Goal: Information Seeking & Learning: Learn about a topic

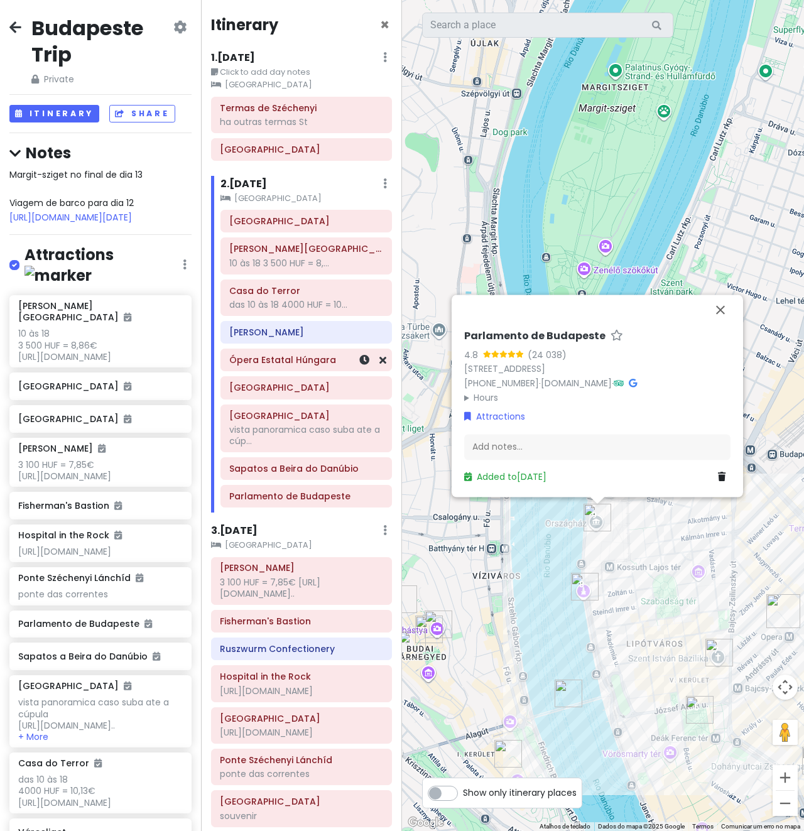
scroll to position [1231, 0]
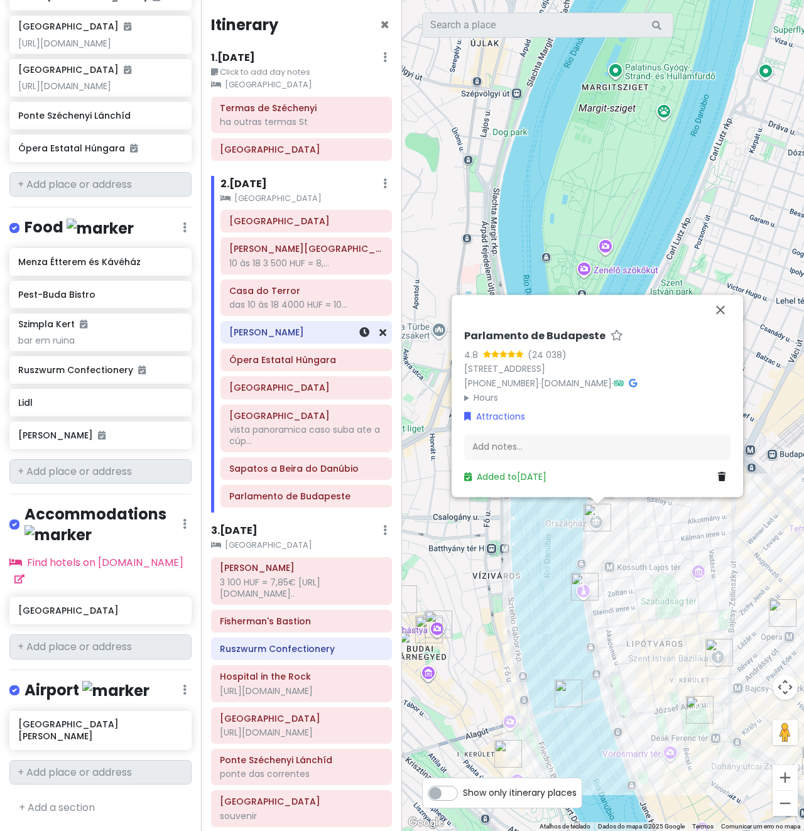
click at [272, 339] on div "[PERSON_NAME]" at bounding box center [306, 333] width 154 height 18
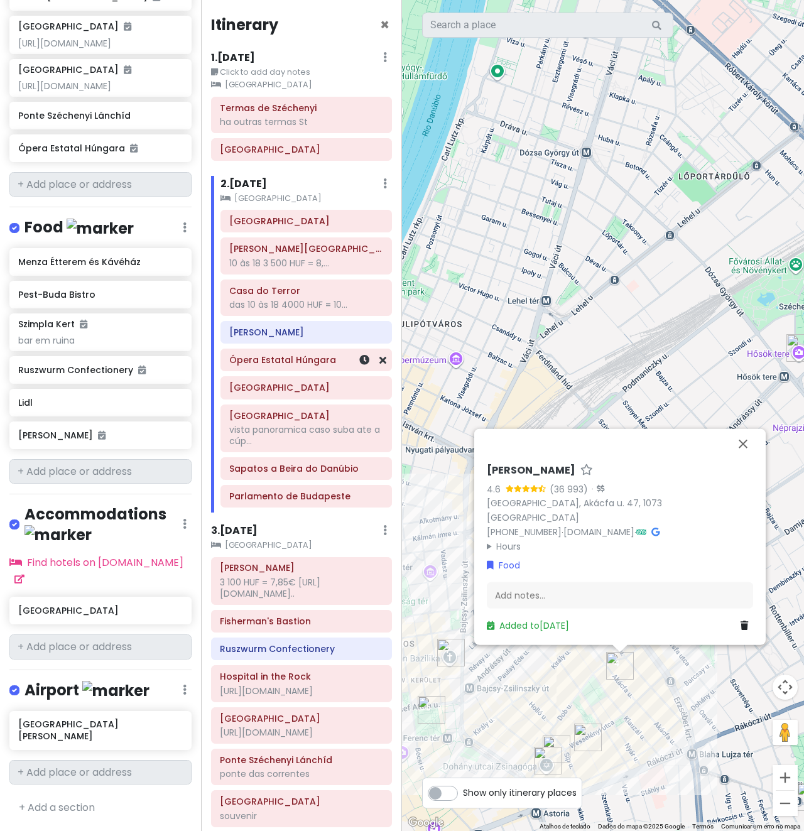
click at [297, 369] on div "Ópera Estatal Húngara" at bounding box center [306, 359] width 170 height 21
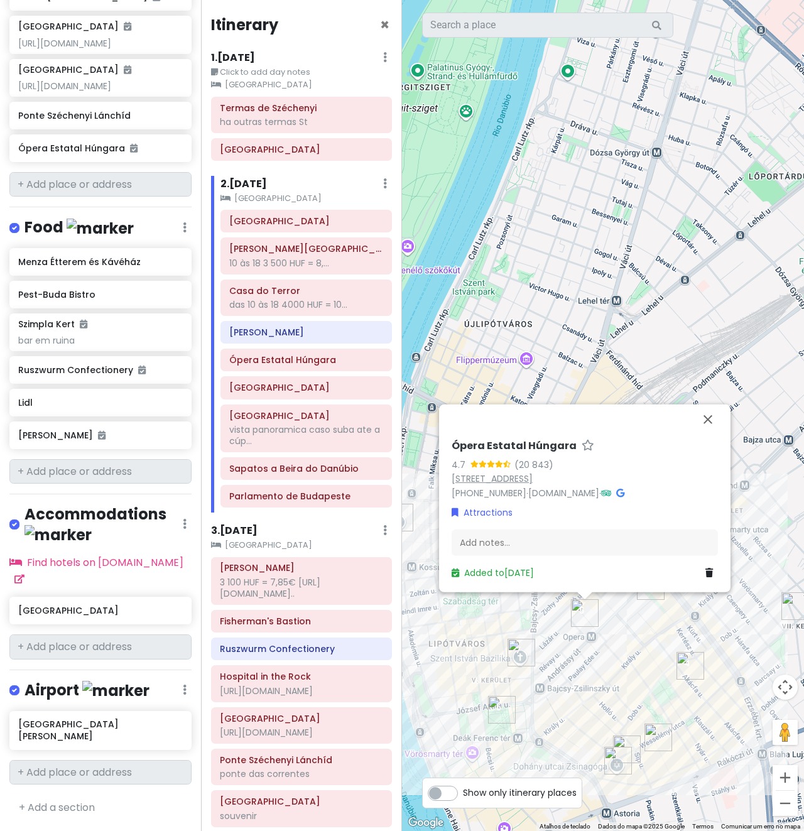
click at [528, 481] on link "[STREET_ADDRESS]" at bounding box center [492, 478] width 81 height 13
click at [289, 398] on div "[GEOGRAPHIC_DATA]" at bounding box center [306, 387] width 170 height 21
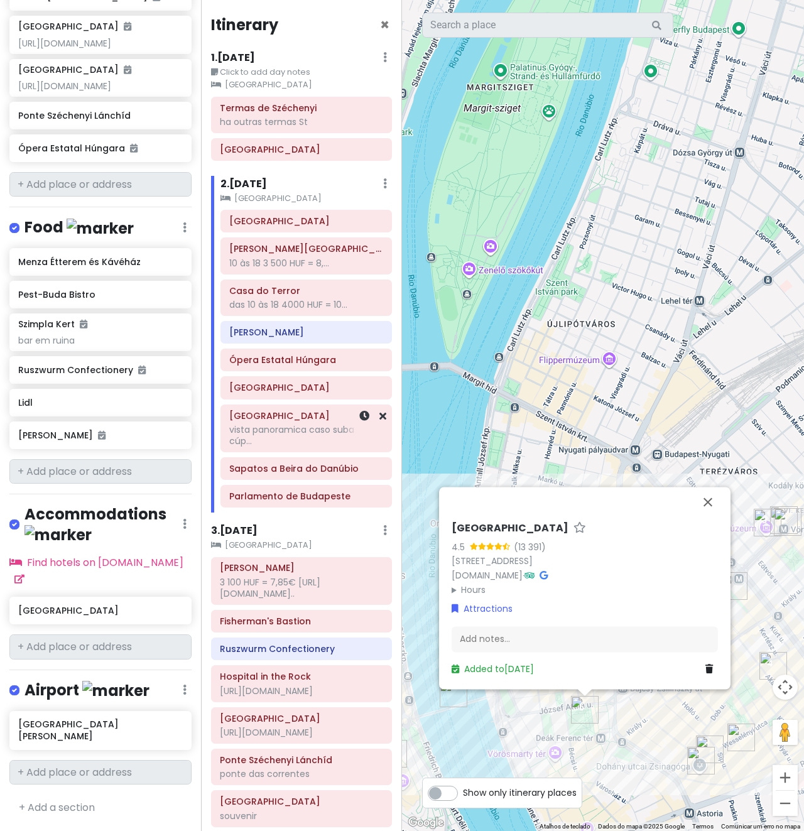
click at [284, 425] on div "vista panoramica caso suba ate a cúp..." at bounding box center [306, 435] width 154 height 23
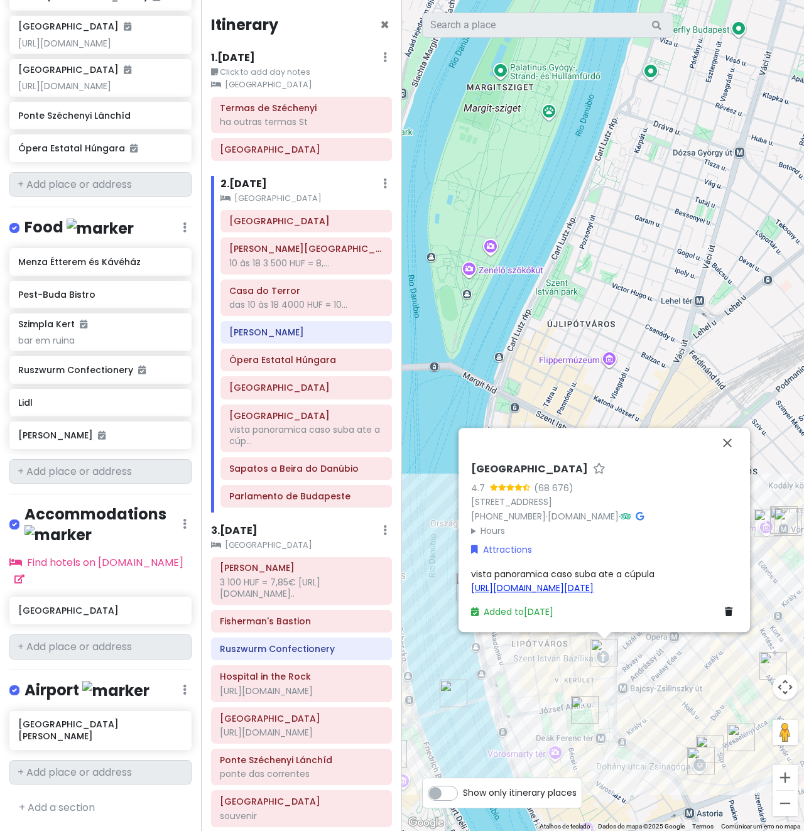
click at [565, 582] on link "[URL][DOMAIN_NAME][DATE]" at bounding box center [532, 588] width 123 height 13
click at [318, 469] on h6 "Sapatos a Beira do Danúbio" at bounding box center [306, 468] width 154 height 11
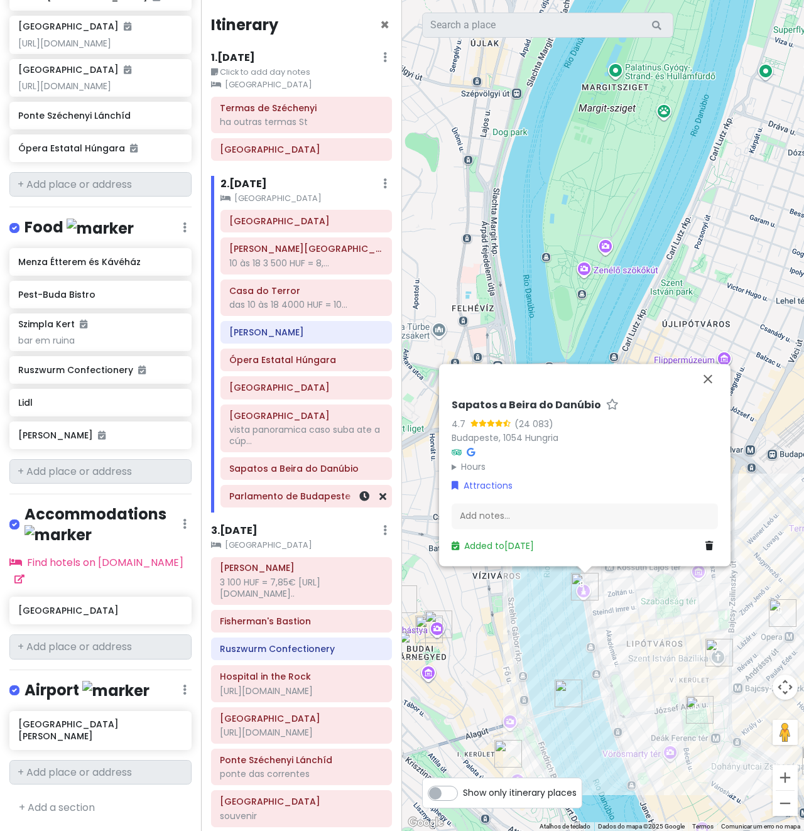
click at [305, 501] on h6 "Parlamento de Budapeste" at bounding box center [306, 496] width 154 height 11
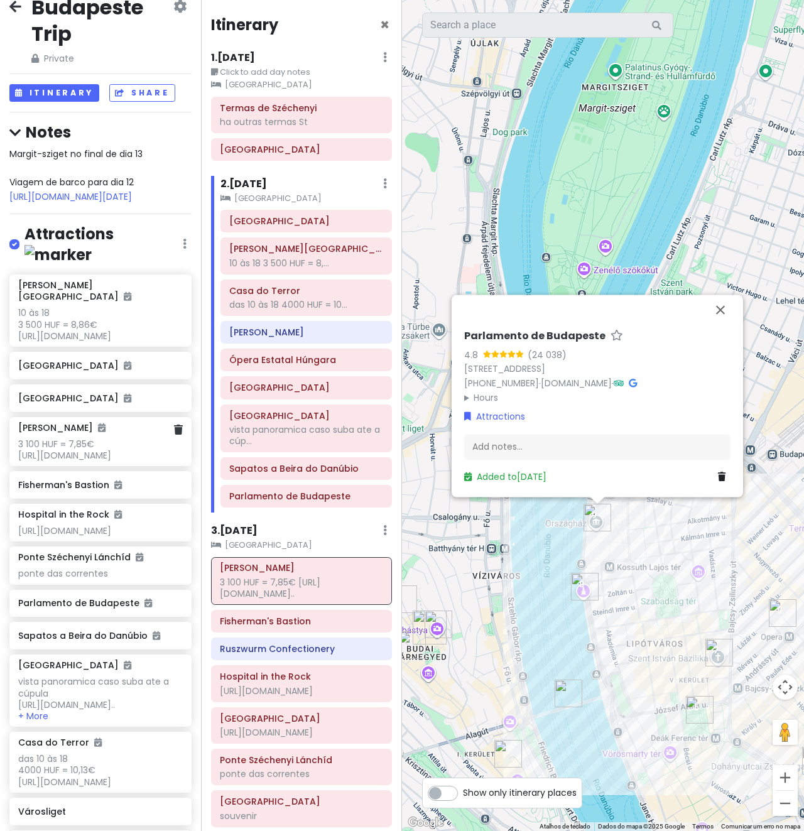
scroll to position [0, 0]
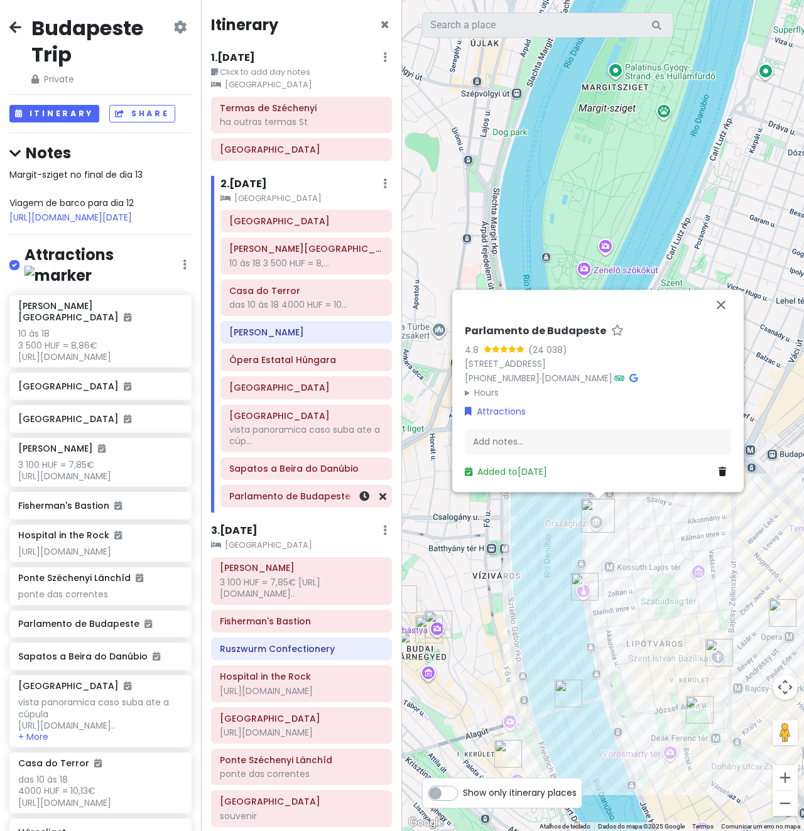
click at [259, 498] on h6 "Parlamento de Budapeste" at bounding box center [306, 496] width 154 height 11
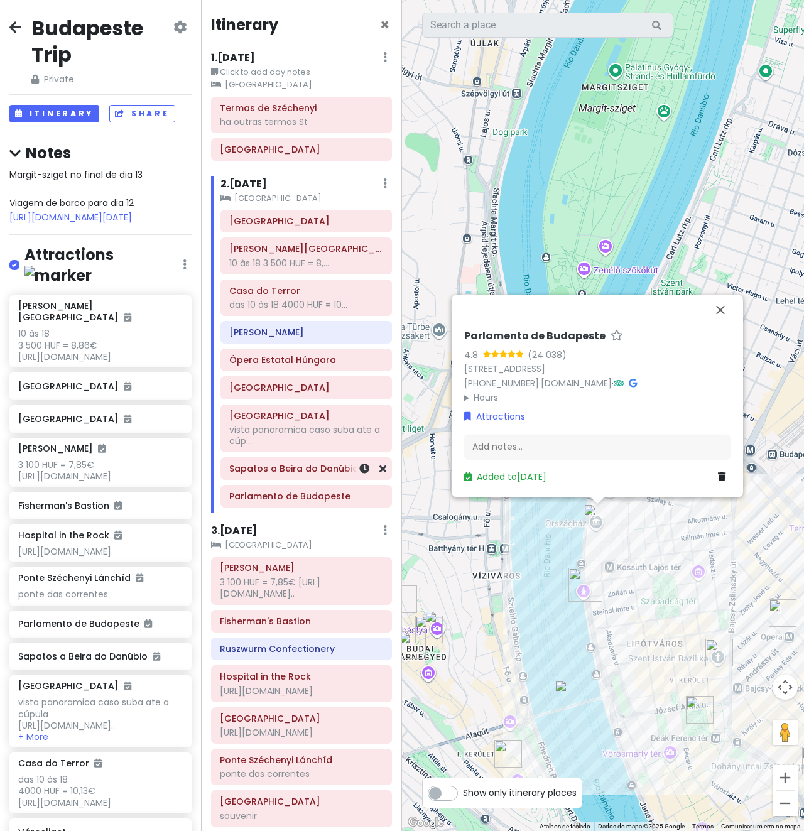
click at [275, 472] on h6 "Sapatos a Beira do Danúbio" at bounding box center [306, 468] width 154 height 11
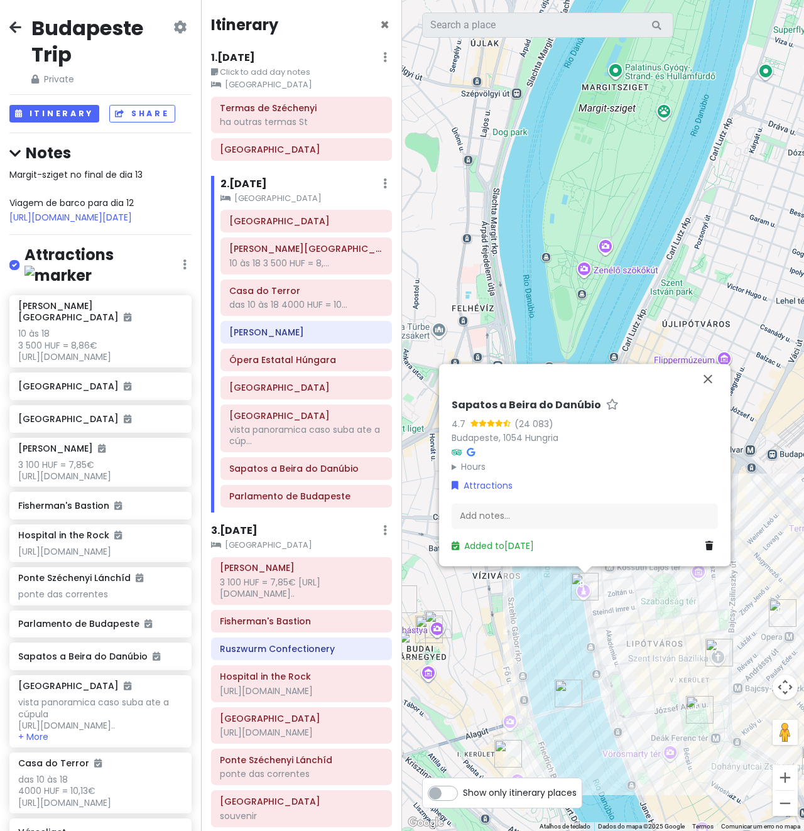
click at [280, 512] on div "[GEOGRAPHIC_DATA][PERSON_NAME] 10 às 18 3 500 HUF = 8,... Casa do Terror das 10…" at bounding box center [306, 361] width 190 height 303
click at [282, 498] on h6 "Parlamento de Budapeste" at bounding box center [306, 496] width 154 height 11
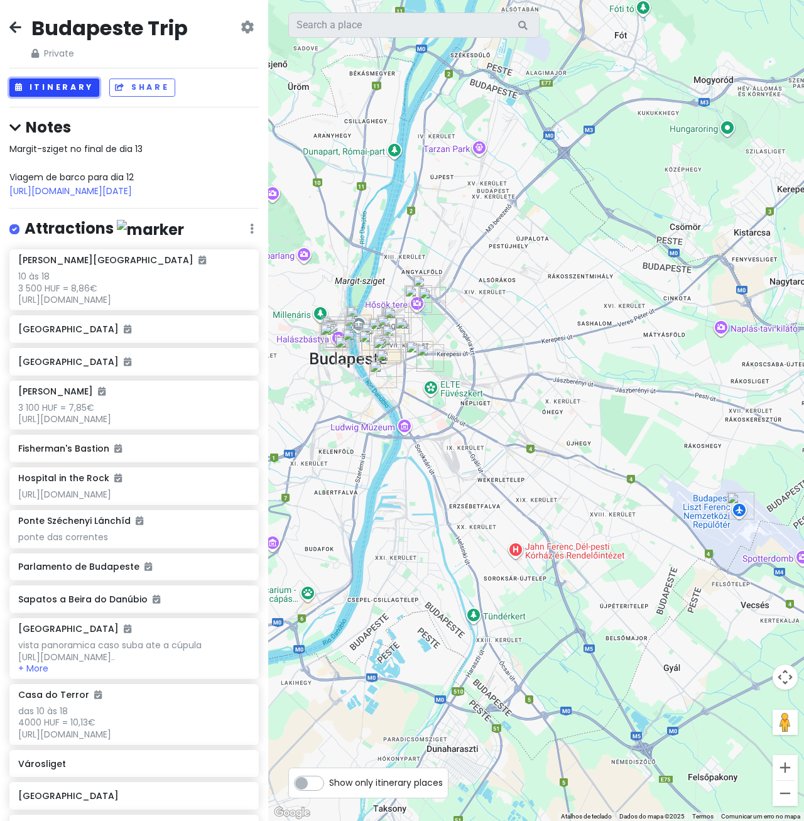
click at [75, 88] on button "Itinerary" at bounding box center [54, 88] width 90 height 18
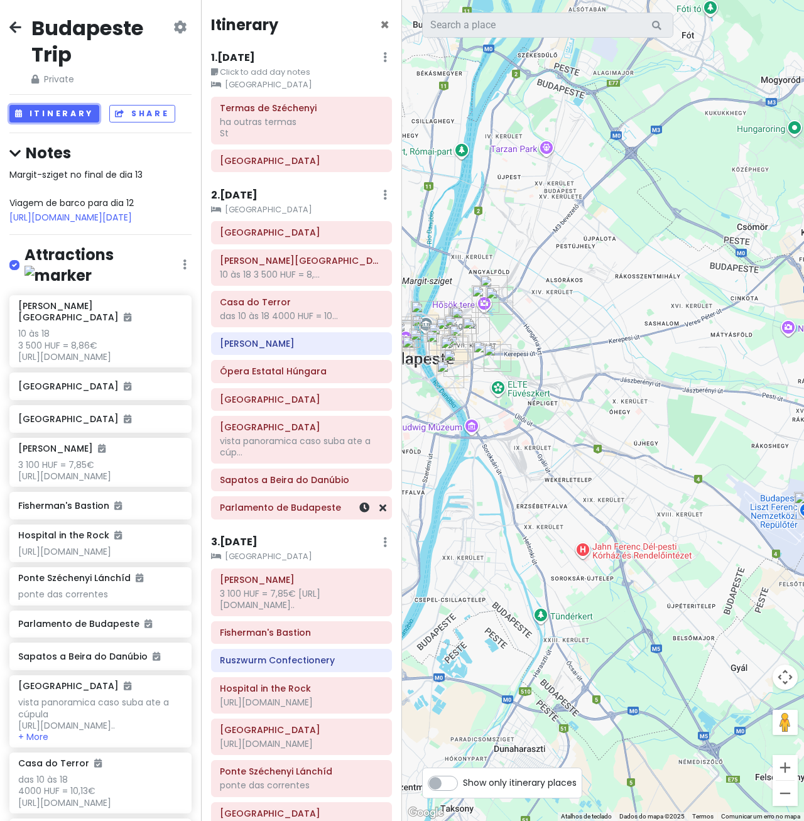
click at [280, 508] on h6 "Parlamento de Budapeste" at bounding box center [301, 507] width 163 height 11
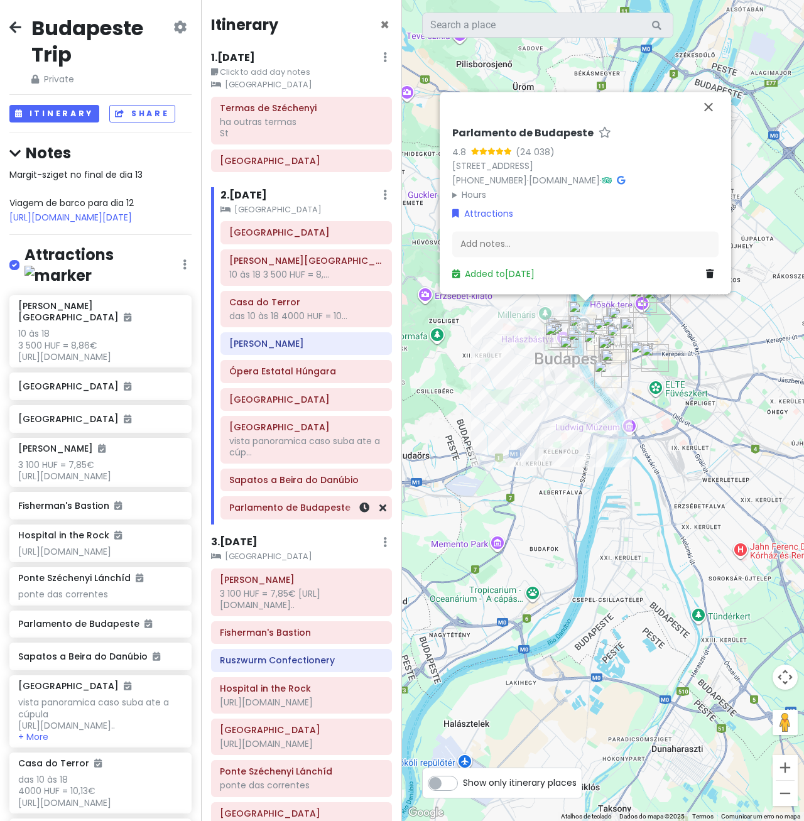
scroll to position [294, 0]
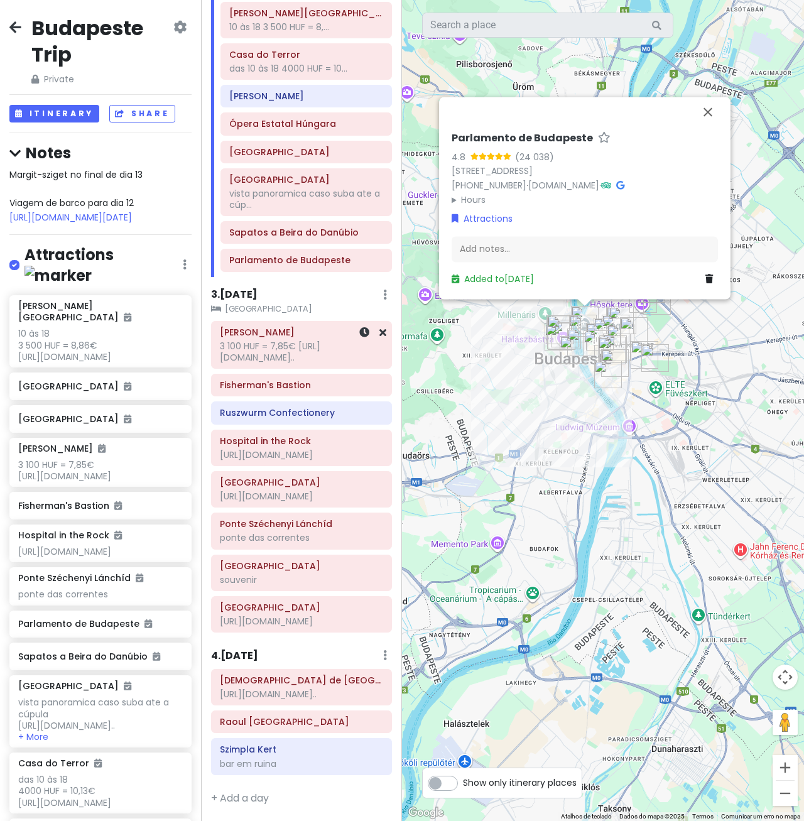
click at [255, 341] on div "3 100 HUF = 7,85€ [URL][DOMAIN_NAME].." at bounding box center [301, 352] width 163 height 23
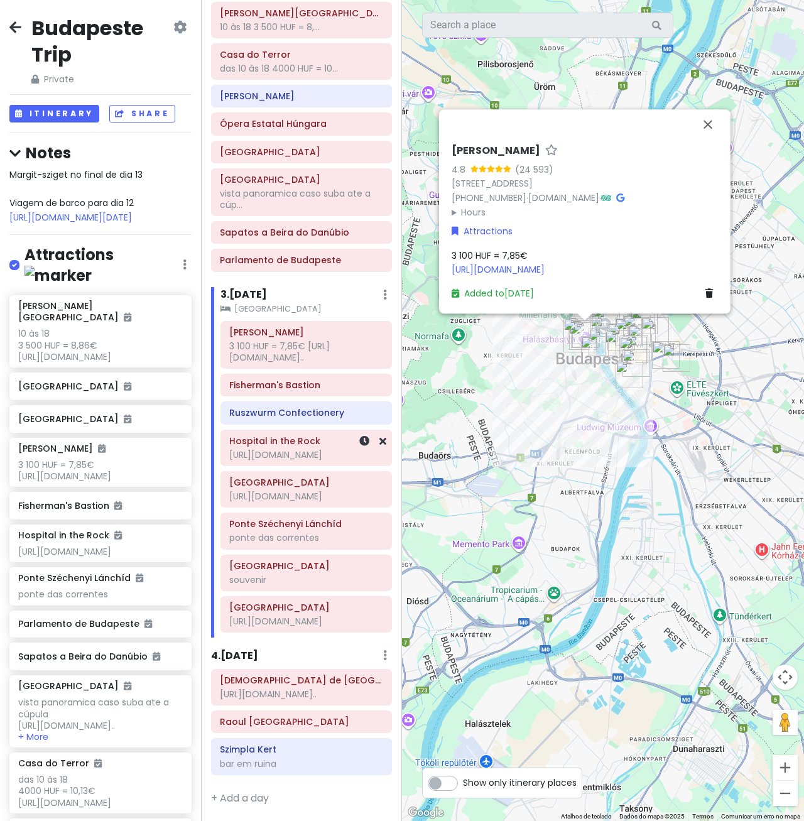
click at [303, 449] on div "[URL][DOMAIN_NAME]" at bounding box center [306, 454] width 154 height 11
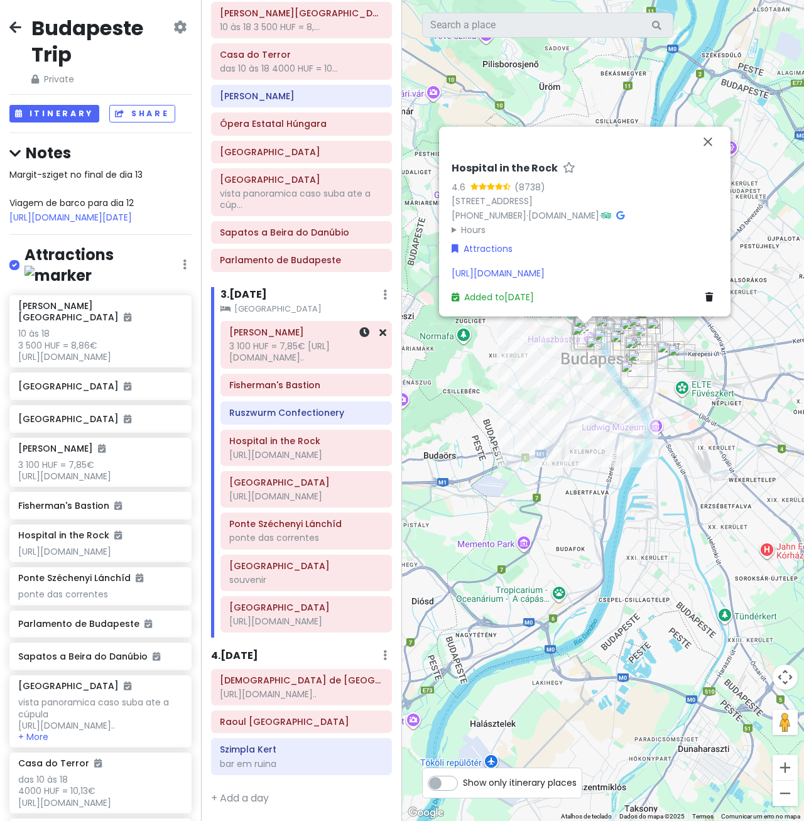
click at [285, 324] on div "Matthias Church 3 100 HUF = 7,85€ https://matyas-templom.hu/..." at bounding box center [306, 345] width 154 height 43
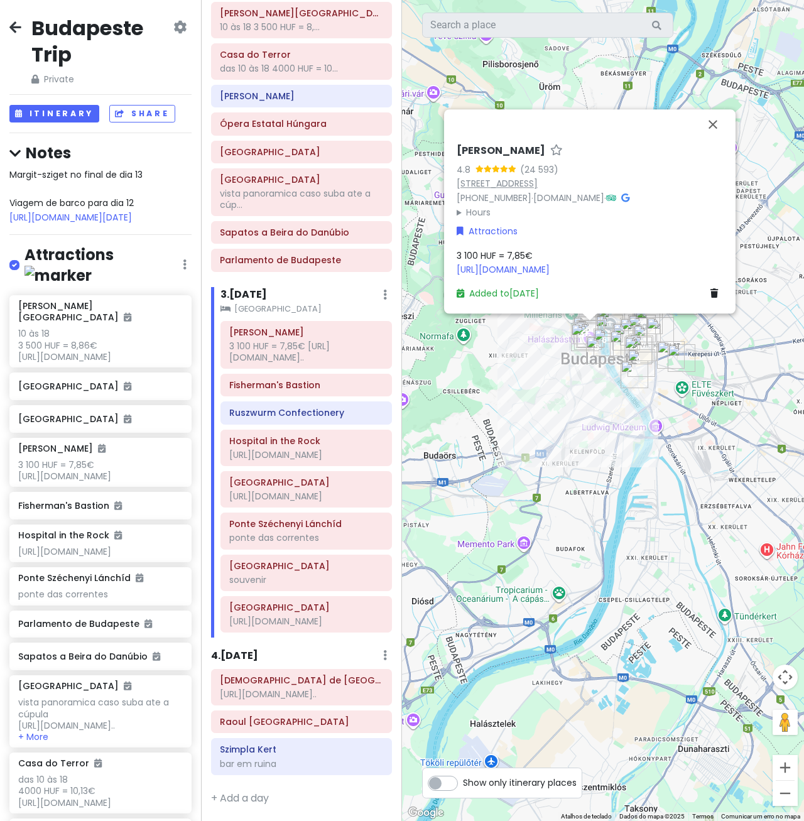
click at [538, 188] on link "Budapest, Szentháromság tér 2, 1014 Hungria" at bounding box center [497, 183] width 81 height 13
click at [273, 379] on h6 "Fisherman's Bastion" at bounding box center [306, 384] width 154 height 11
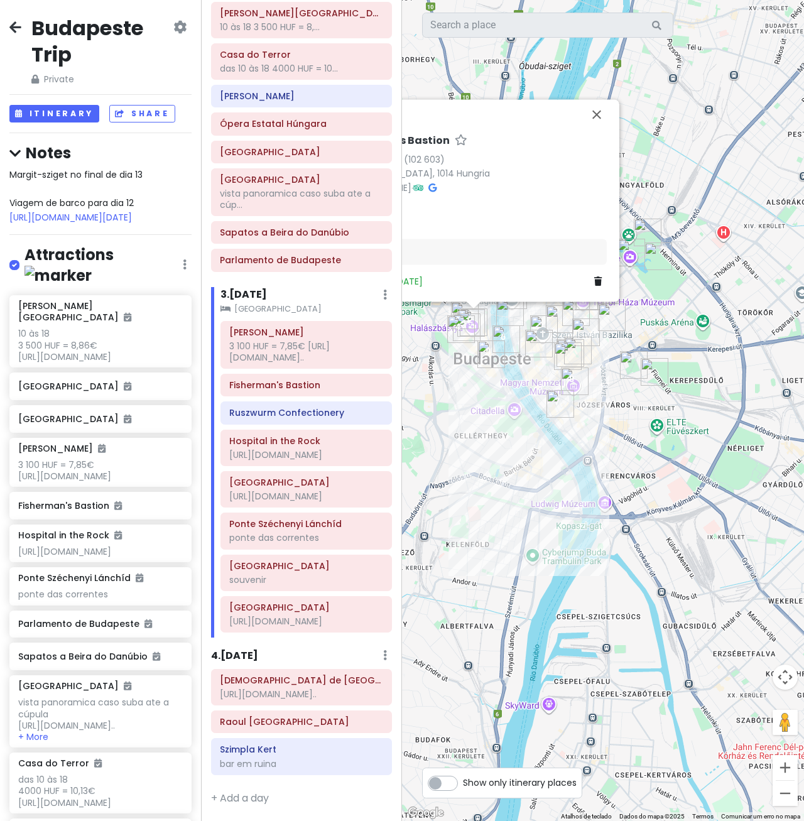
click at [257, 288] on h6 "3 . Sat 9/13" at bounding box center [244, 294] width 46 height 13
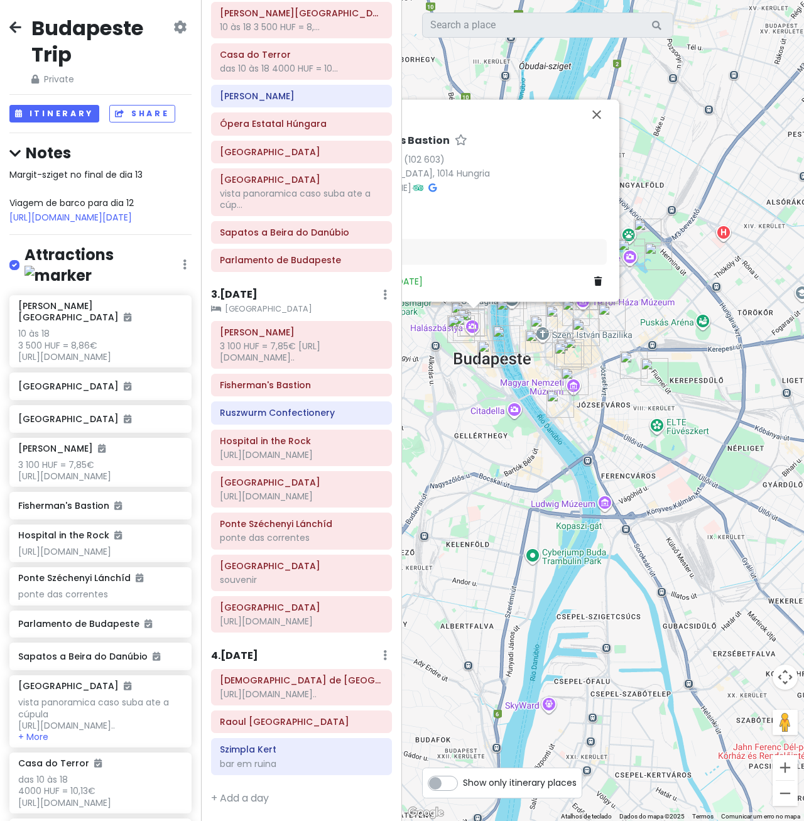
click at [258, 288] on h6 "3 . Sat 9/13" at bounding box center [234, 294] width 46 height 13
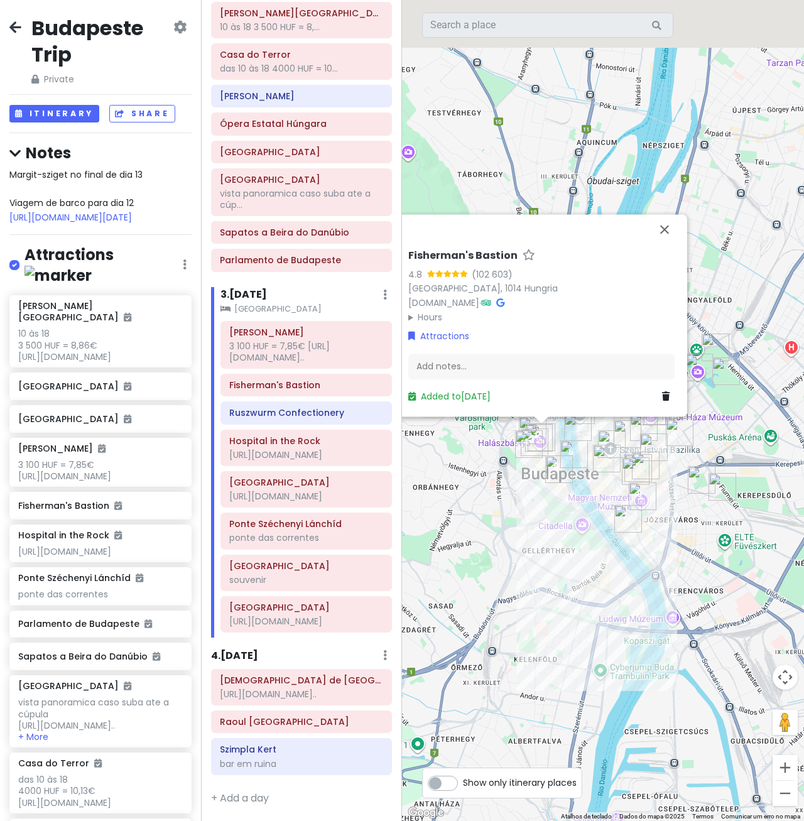
drag, startPoint x: 570, startPoint y: 468, endPoint x: 671, endPoint y: 586, distance: 155.1
click at [674, 623] on div "Fisherman's Bastion 4.8 (102 603) Budapeste, 1014 Hungria budavar.hu · Hours do…" at bounding box center [603, 410] width 402 height 821
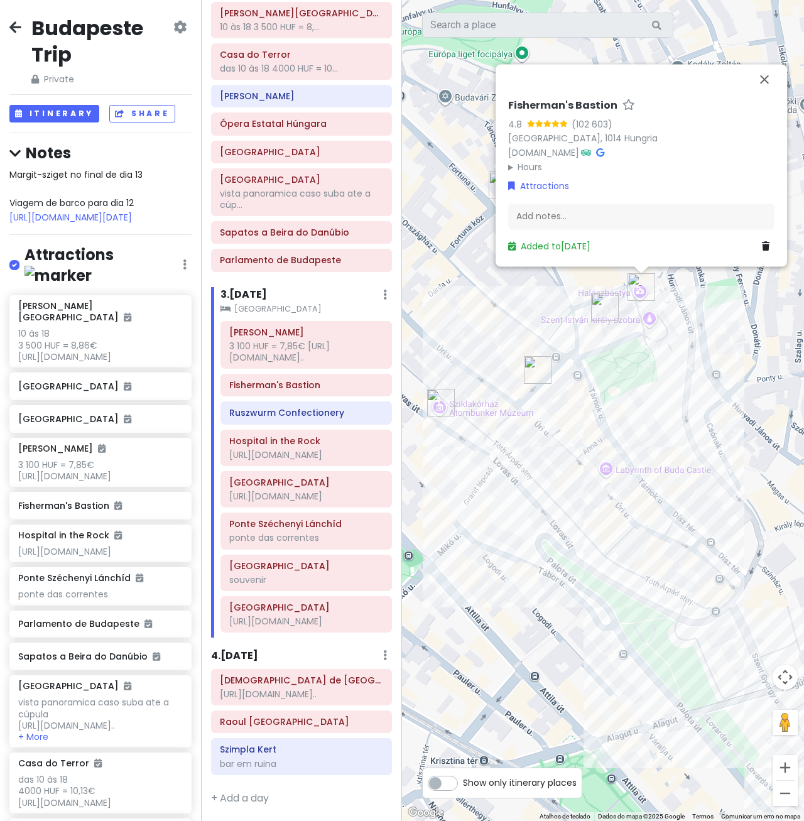
drag, startPoint x: 752, startPoint y: 254, endPoint x: 672, endPoint y: 381, distance: 149.7
click at [672, 381] on div "Fisherman's Bastion 4.8 (102 603) Budapeste, 1014 Hungria budavar.hu · Hours do…" at bounding box center [603, 410] width 402 height 821
click at [604, 298] on img "Matthias Church" at bounding box center [605, 308] width 28 height 28
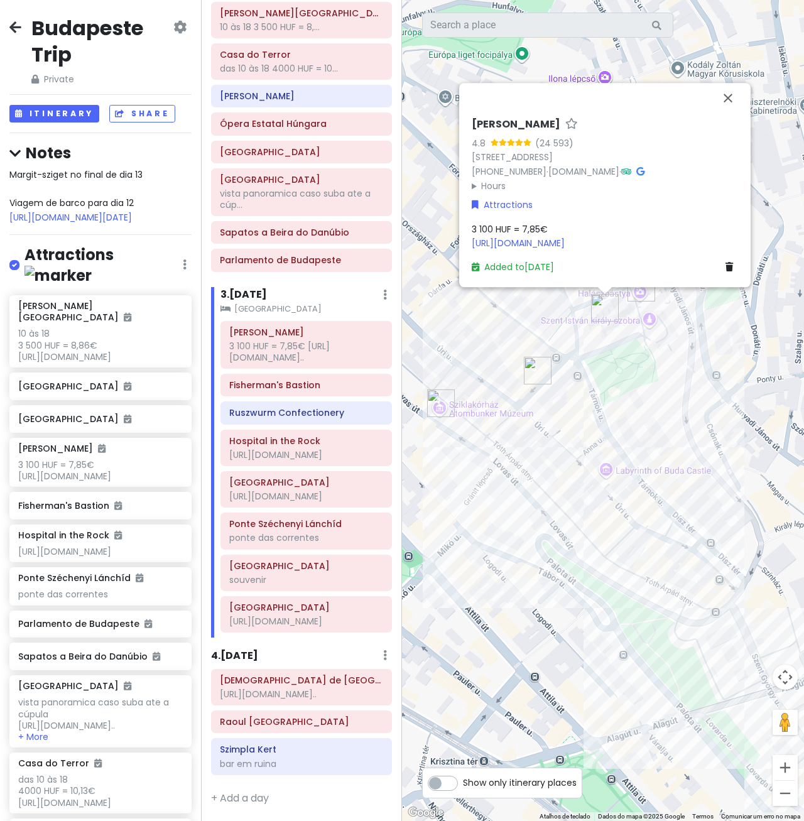
click at [538, 374] on img "Ruszwurm Confectionery" at bounding box center [538, 371] width 28 height 28
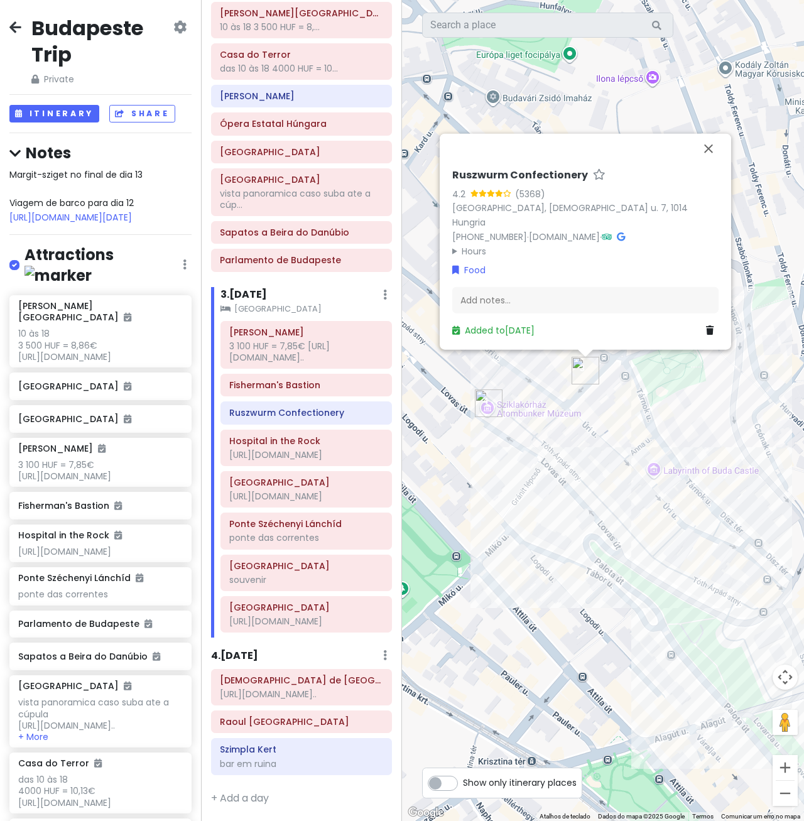
click at [484, 403] on img "Hospital in the Rock" at bounding box center [489, 404] width 28 height 28
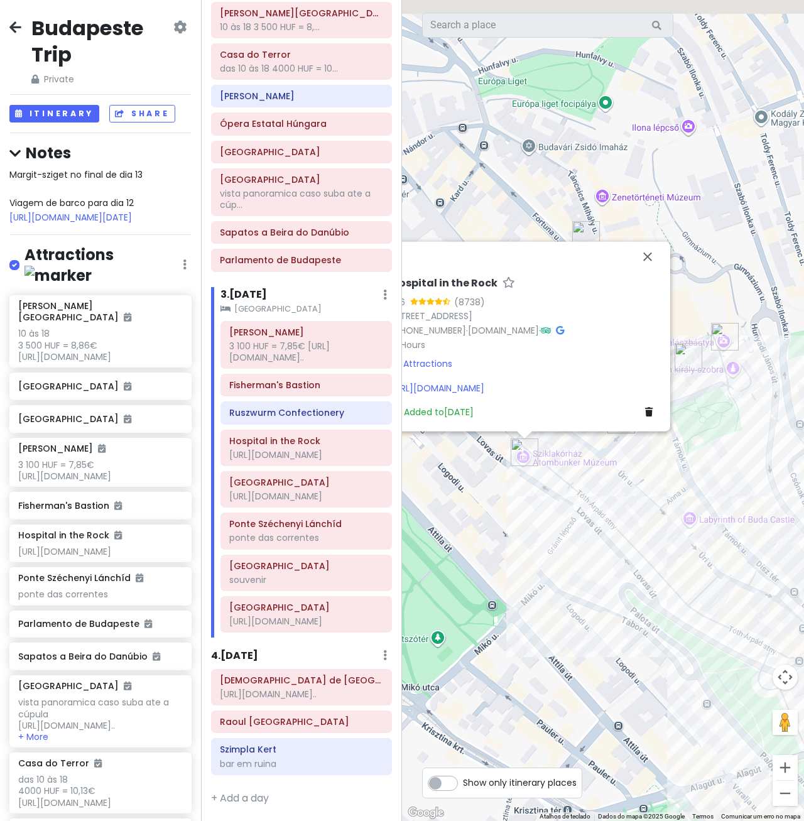
drag, startPoint x: 766, startPoint y: 442, endPoint x: 706, endPoint y: 487, distance: 74.5
click at [706, 487] on div "Hospital in the Rock 4.6 (8738) Budapest, Lovas út 4/c, 1012 Hungria +36 70 701…" at bounding box center [603, 410] width 402 height 821
click at [723, 354] on div "Hospital in the Rock 4.6 (8738) Budapest, Lovas út 4/c, 1012 Hungria +36 70 701…" at bounding box center [603, 410] width 402 height 821
click at [724, 329] on img "Fisherman's Bastion" at bounding box center [725, 337] width 28 height 28
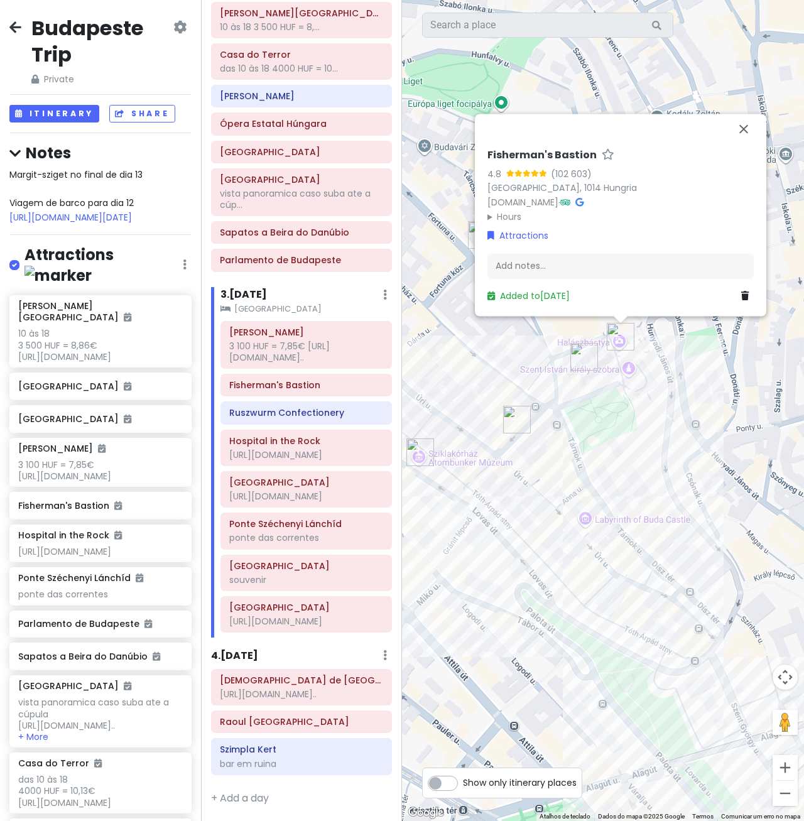
click at [516, 420] on img "Ruszwurm Confectionery" at bounding box center [517, 420] width 28 height 28
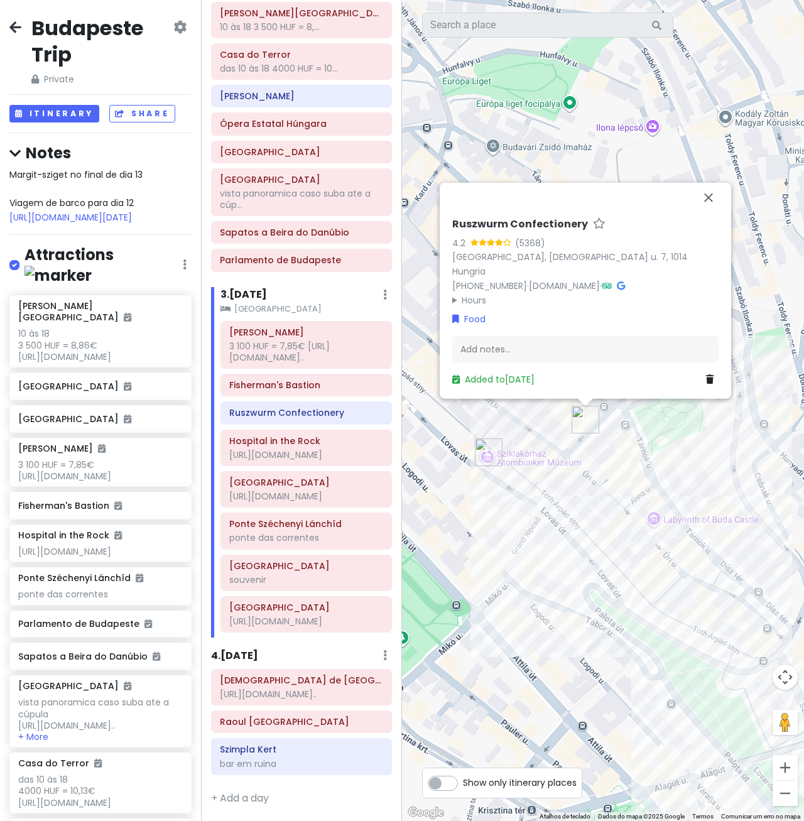
click at [491, 448] on img "Hospital in the Rock" at bounding box center [489, 453] width 28 height 28
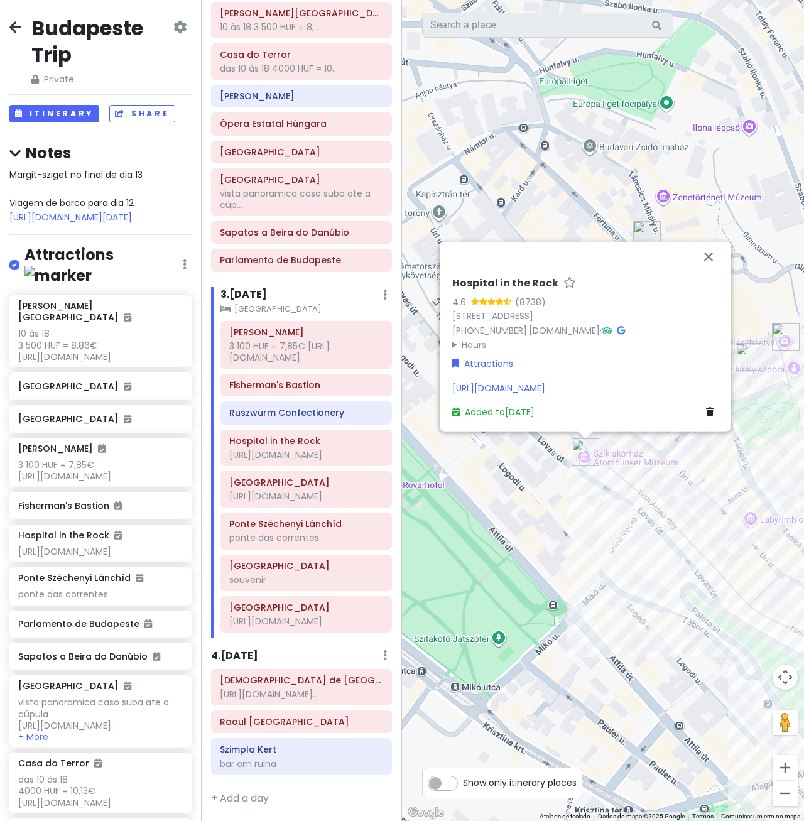
click at [556, 226] on div "Hospital in the Rock 4.6 (8738) Budapest, Lovas út 4/c, 1012 Hungria +36 70 701…" at bounding box center [603, 410] width 402 height 821
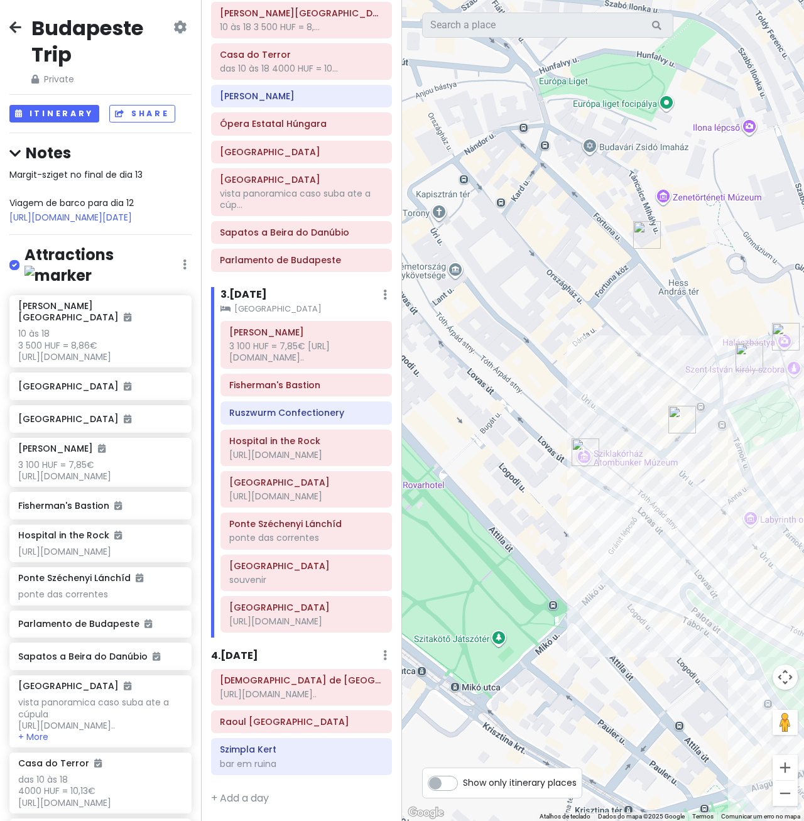
click at [556, 226] on div at bounding box center [603, 410] width 402 height 821
click at [273, 449] on div "[URL][DOMAIN_NAME]" at bounding box center [306, 454] width 154 height 11
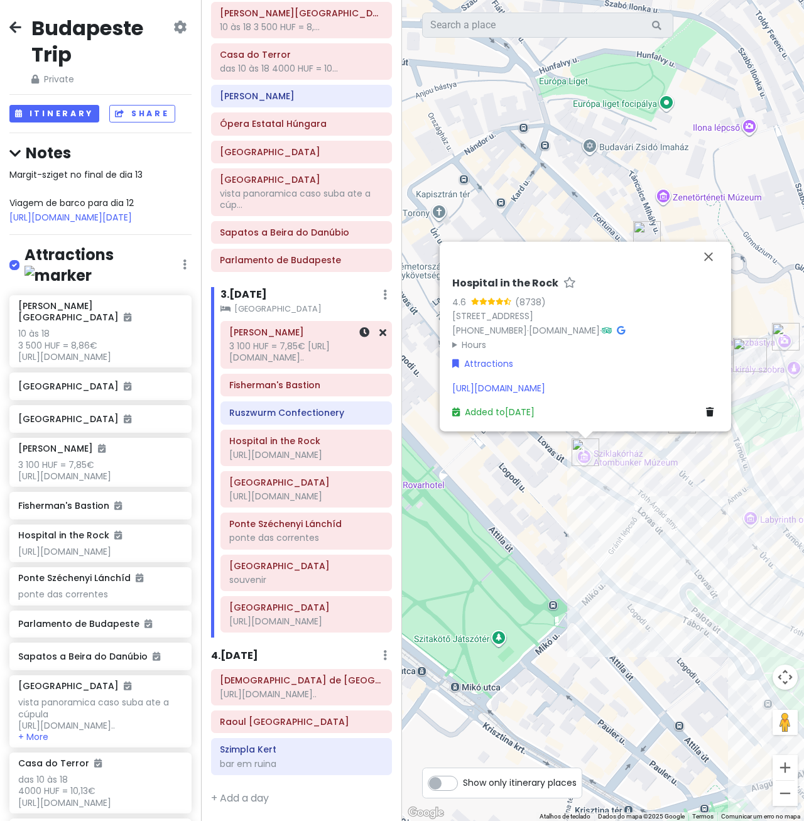
click at [308, 341] on div "3 100 HUF = 7,85€ [URL][DOMAIN_NAME].." at bounding box center [306, 352] width 154 height 23
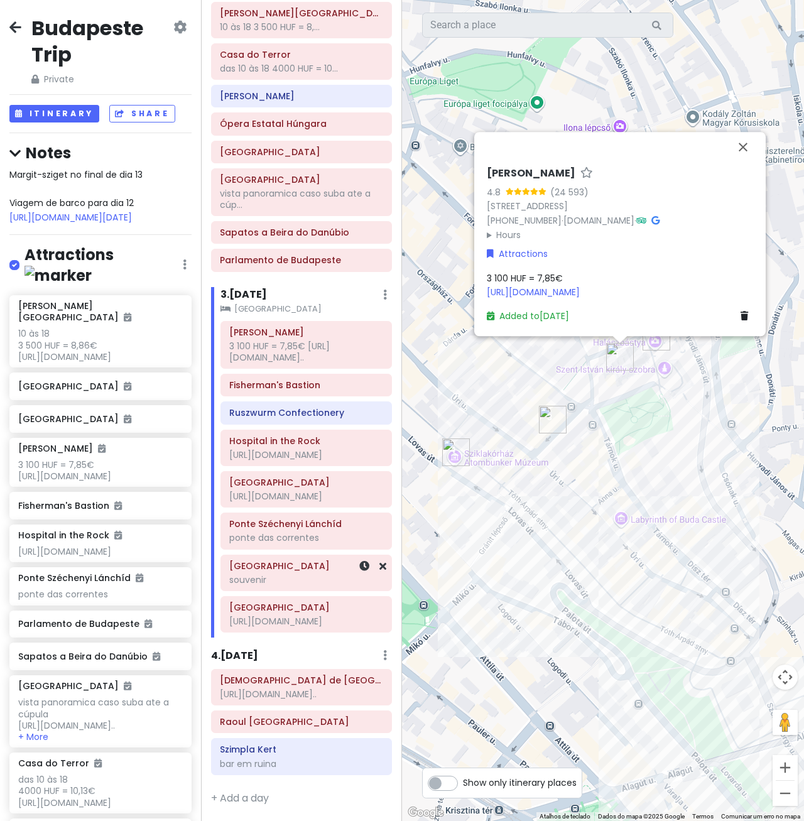
click at [287, 574] on div "souvenir" at bounding box center [306, 579] width 154 height 11
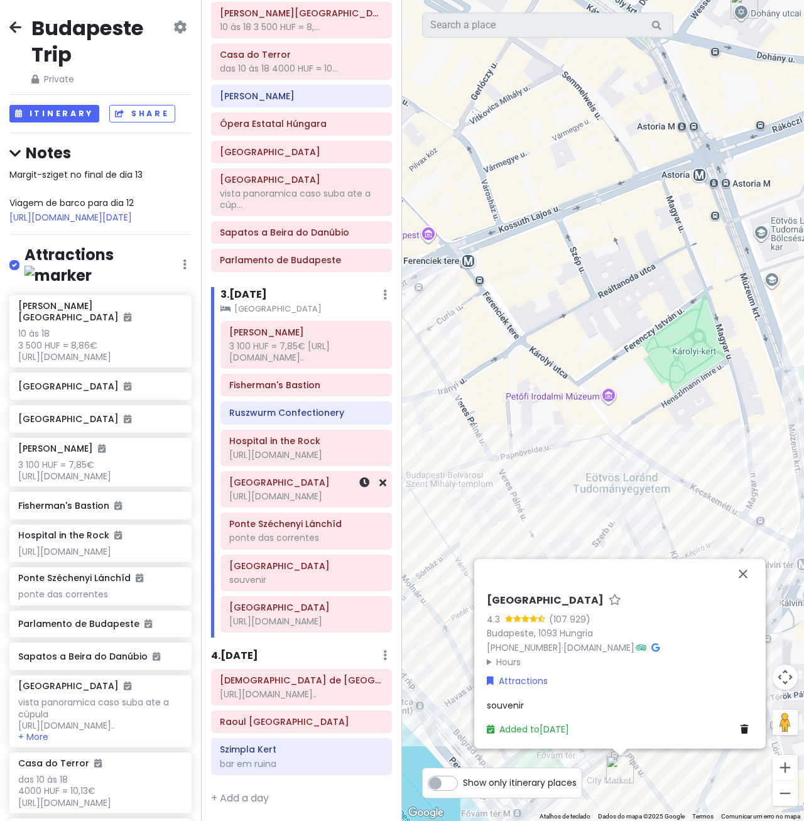
click at [319, 491] on div "[URL][DOMAIN_NAME]" at bounding box center [306, 496] width 154 height 11
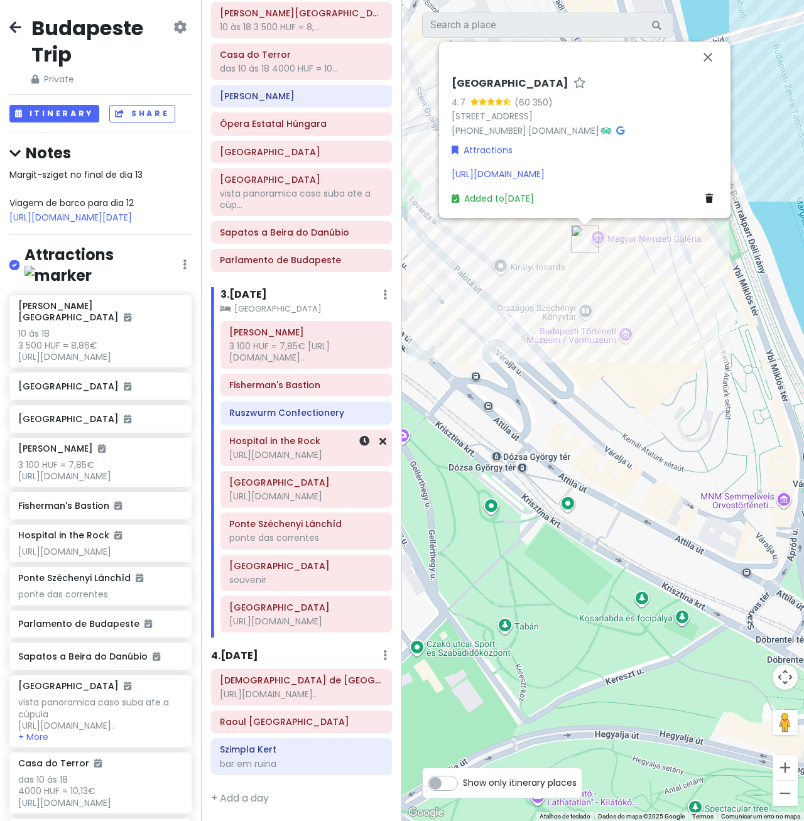
click at [305, 449] on div "[URL][DOMAIN_NAME]" at bounding box center [306, 454] width 154 height 11
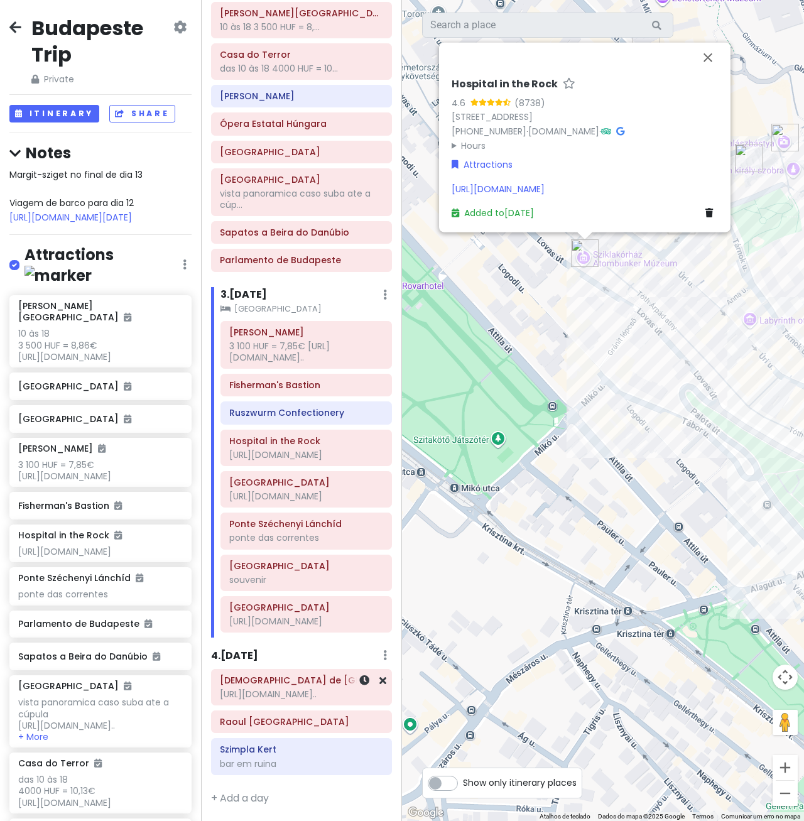
click at [295, 690] on div "https://jewishtourhungary.com/en/cart?_gl=1*urcuze*_up*M..." at bounding box center [301, 694] width 163 height 11
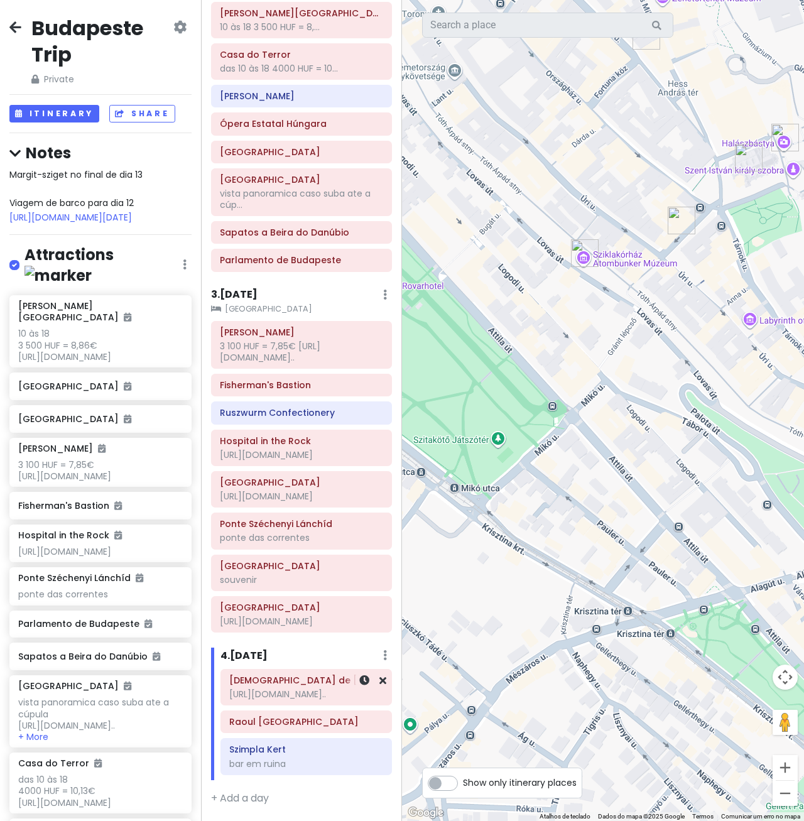
scroll to position [294, 0]
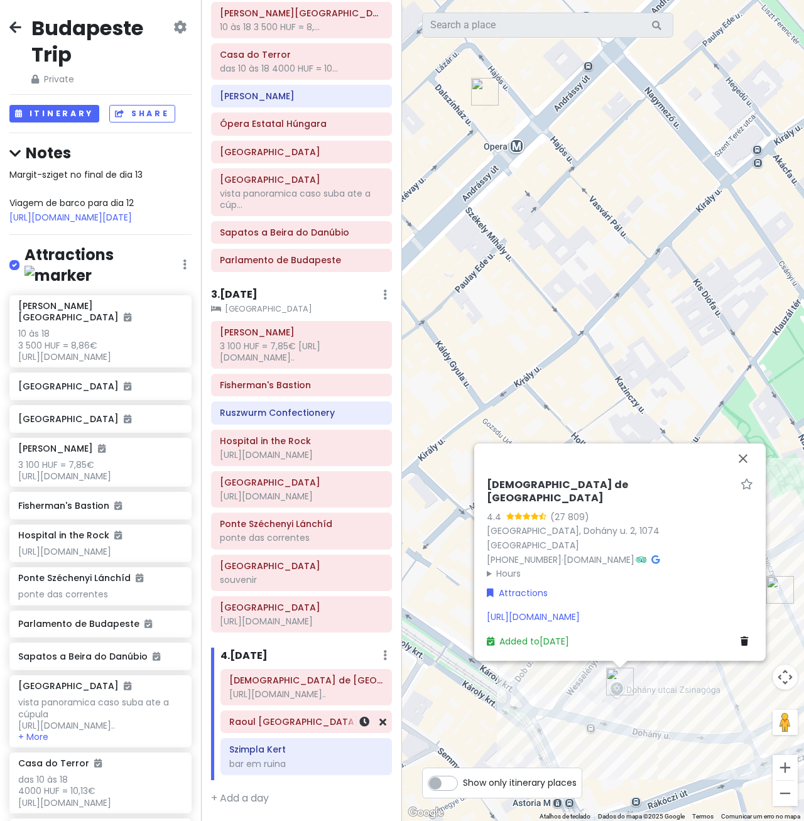
click at [316, 721] on h6 "Raoul [GEOGRAPHIC_DATA]" at bounding box center [306, 721] width 154 height 11
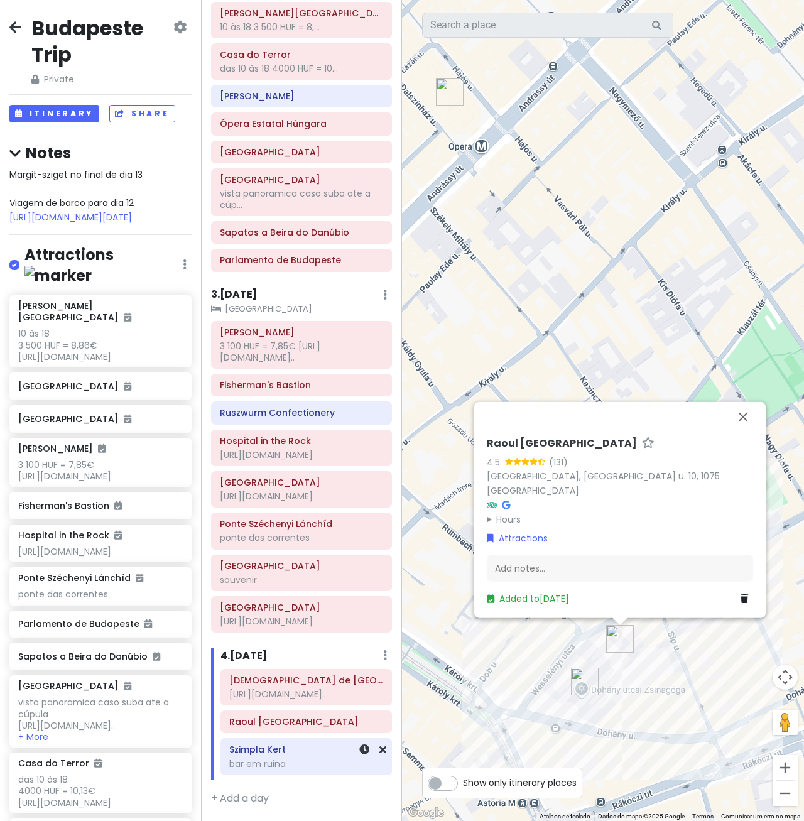
click at [289, 767] on div "bar em ruina" at bounding box center [306, 763] width 154 height 11
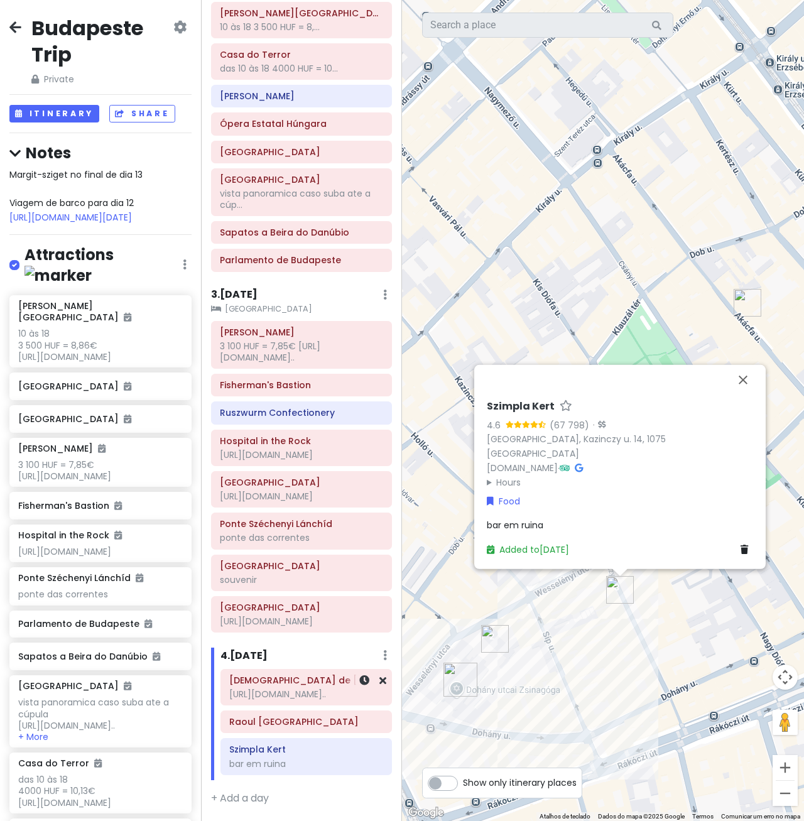
click at [307, 675] on h6 "[DEMOGRAPHIC_DATA] de [GEOGRAPHIC_DATA]" at bounding box center [306, 680] width 154 height 11
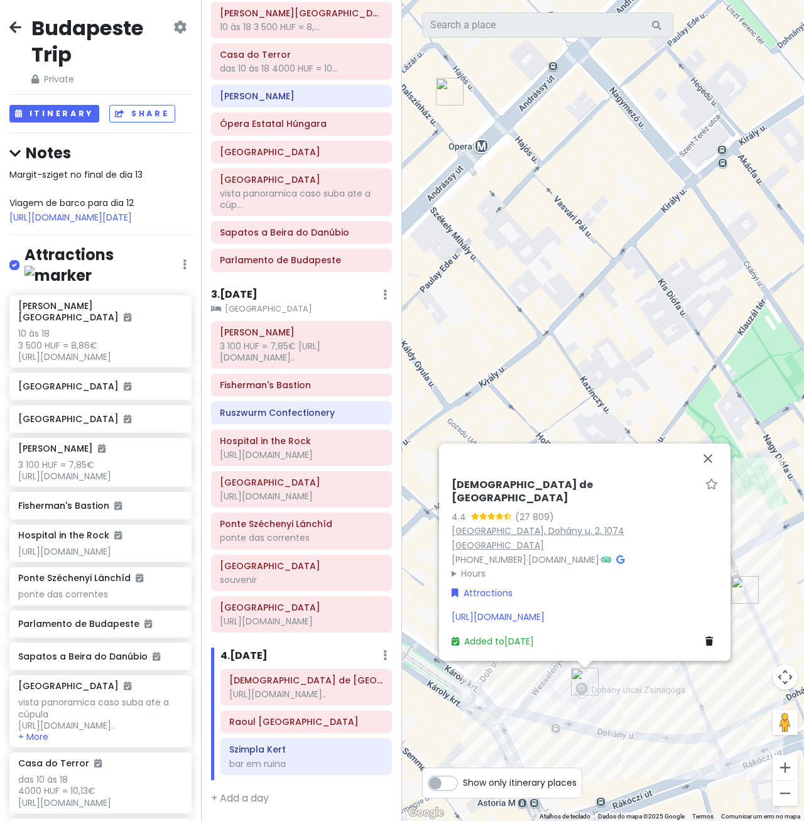
click at [527, 525] on link "Budapest, Dohány u. 2, 1074 Hungria" at bounding box center [538, 538] width 173 height 27
click at [303, 727] on h6 "Raoul [GEOGRAPHIC_DATA]" at bounding box center [306, 721] width 154 height 11
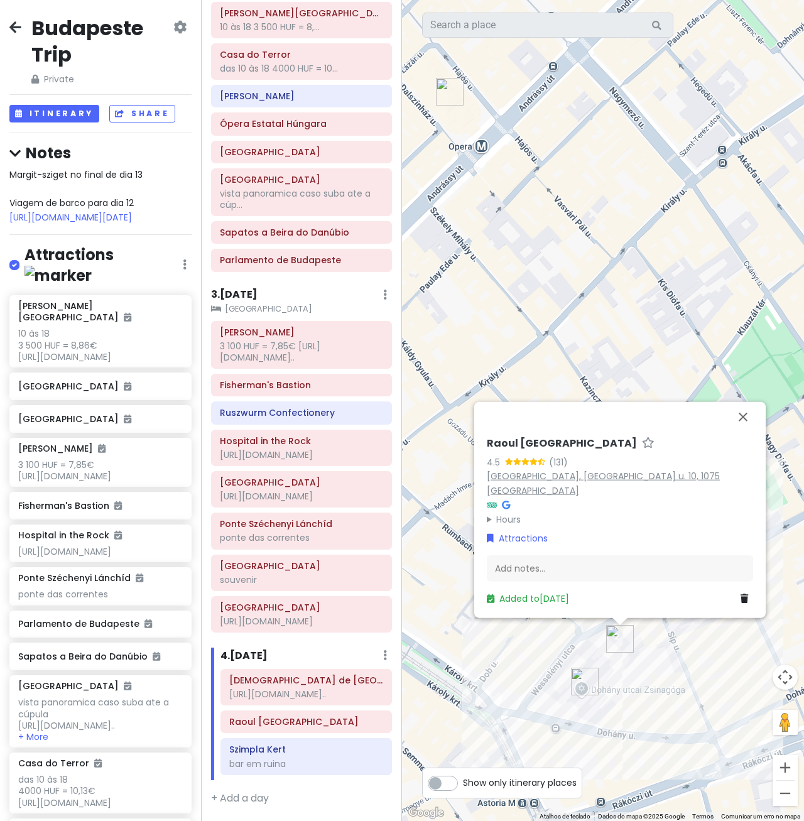
click at [583, 493] on link "Budapest, Síp u. 10, 1075 Hungria" at bounding box center [603, 482] width 233 height 27
click at [300, 753] on h6 "Szimpla Kert" at bounding box center [306, 749] width 154 height 11
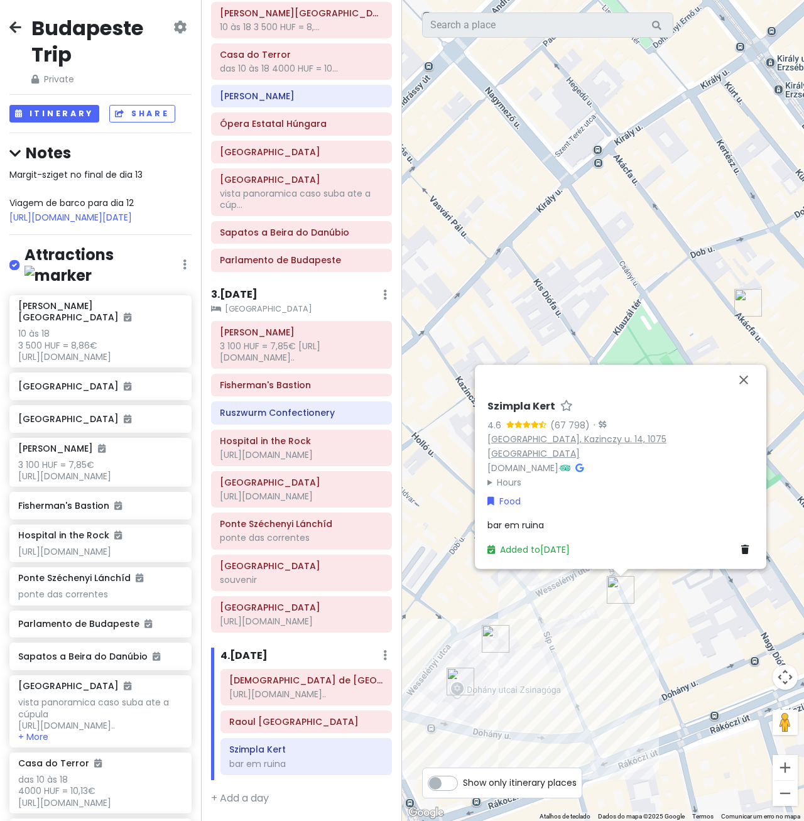
click at [537, 457] on link "Budapest, Kazinczy u. 14, 1075 Hungria" at bounding box center [577, 446] width 179 height 27
